Goal: Information Seeking & Learning: Learn about a topic

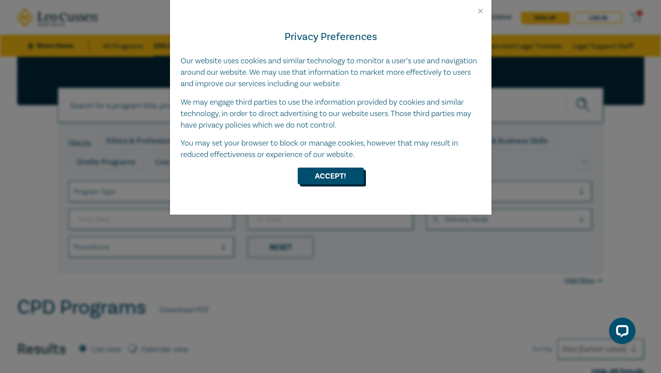
click at [334, 175] on button "Accept!" at bounding box center [330, 176] width 66 height 17
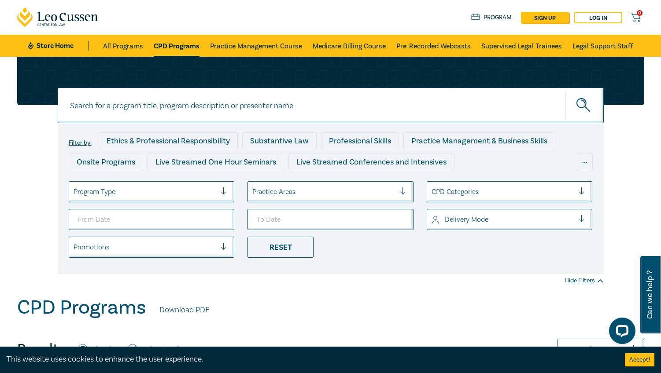
click at [187, 103] on input at bounding box center [331, 106] width 546 height 36
click at [178, 50] on link "CPD Programs" at bounding box center [177, 46] width 46 height 22
click at [218, 107] on input at bounding box center [331, 106] width 546 height 36
type input "defamation"
click at [584, 105] on button "submit" at bounding box center [584, 105] width 39 height 27
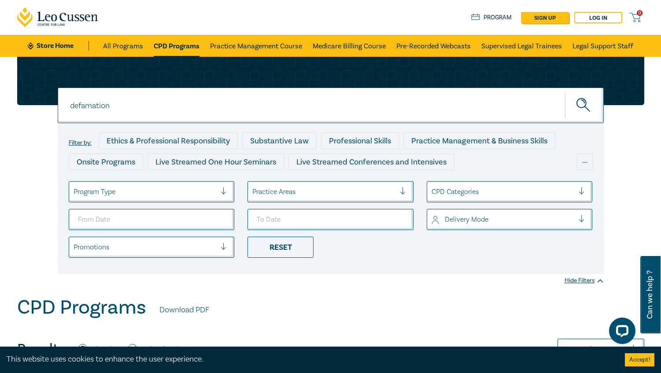
click at [309, 198] on div at bounding box center [323, 191] width 143 height 11
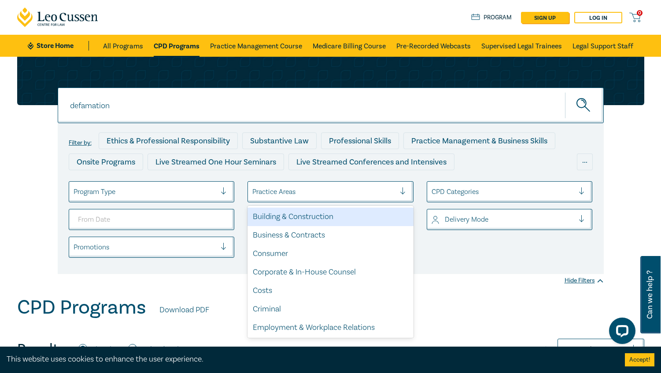
click at [611, 107] on div "defamation defamation Filter by: Ethics & Professional Responsibility Substanti…" at bounding box center [330, 165] width 637 height 217
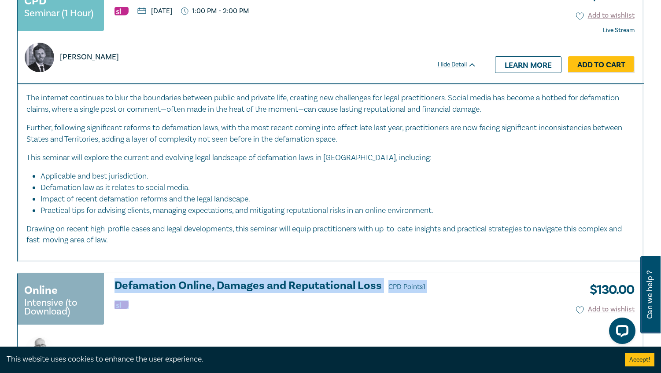
scroll to position [352, 0]
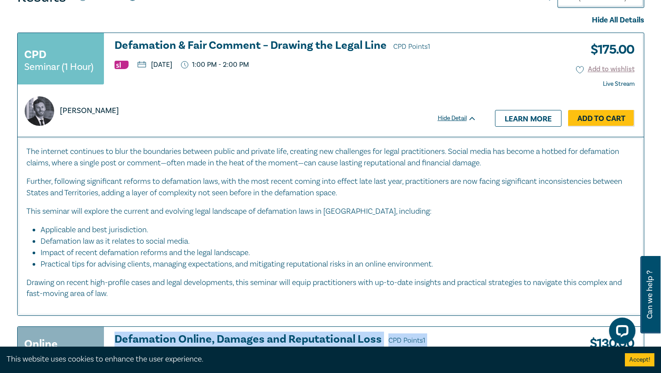
click at [182, 200] on div "The internet continues to blur the boundaries between public and private life, …" at bounding box center [330, 223] width 608 height 154
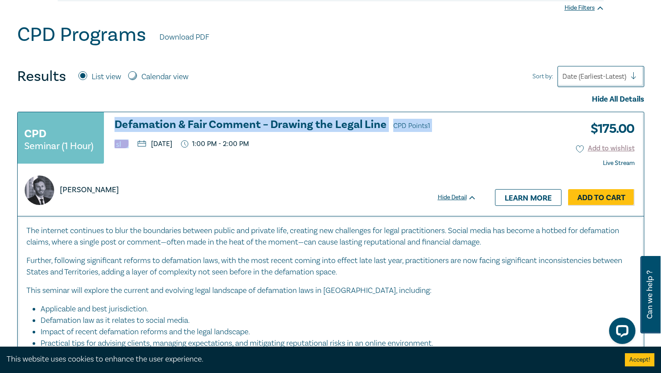
scroll to position [257, 0]
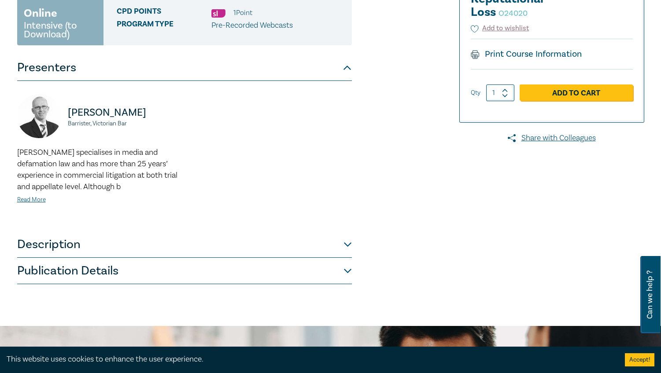
scroll to position [246, 0]
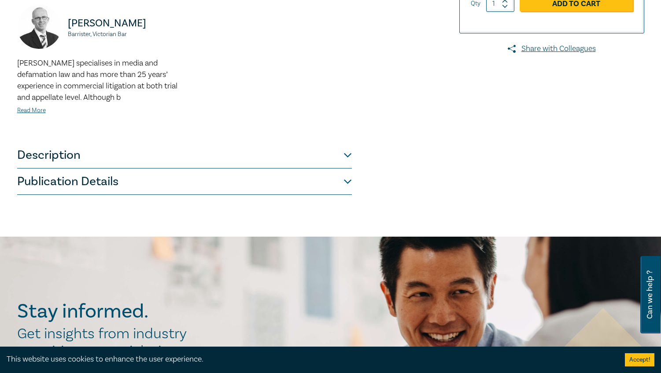
click at [343, 183] on button "Publication Details" at bounding box center [184, 182] width 334 height 26
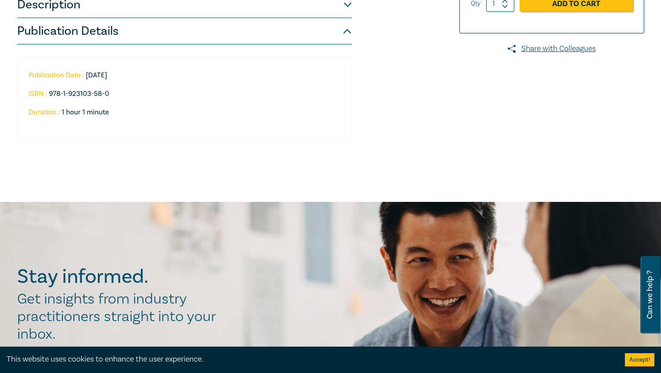
click at [129, 43] on button "Publication Details" at bounding box center [184, 31] width 334 height 26
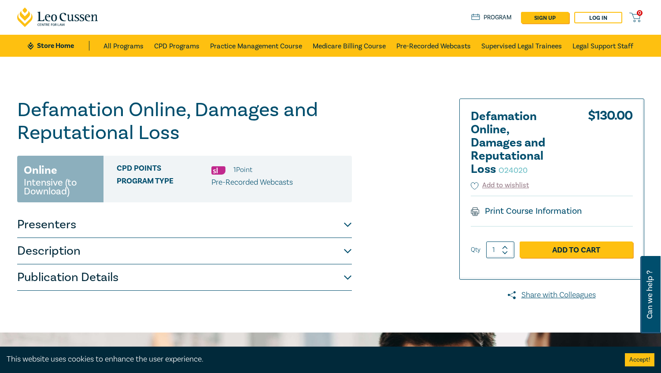
scroll to position [0, 0]
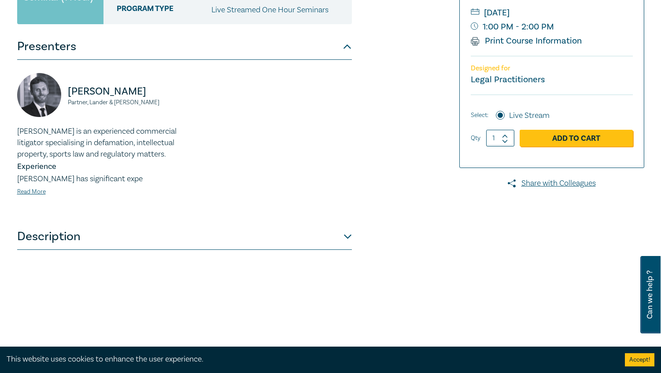
scroll to position [187, 0]
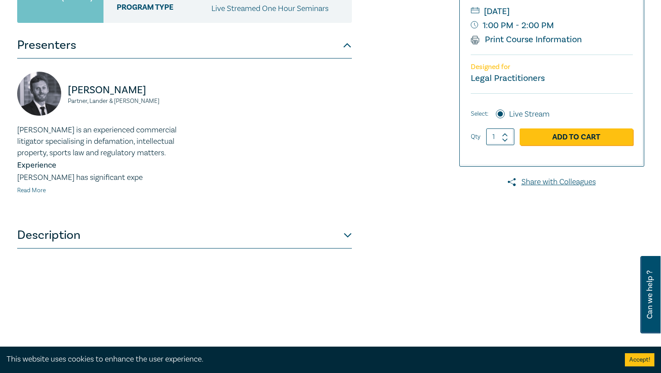
click at [36, 191] on link "Read More" at bounding box center [31, 191] width 29 height 8
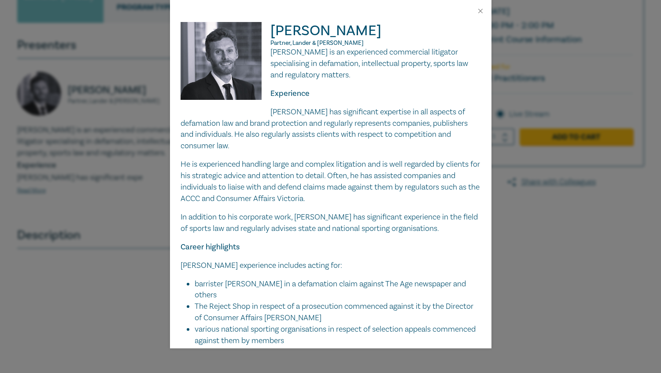
click at [515, 148] on div "Scott Traeger Partner, Lander & Rogers Scott is an experienced commercial litig…" at bounding box center [330, 186] width 661 height 373
